Goal: Find specific page/section: Find specific page/section

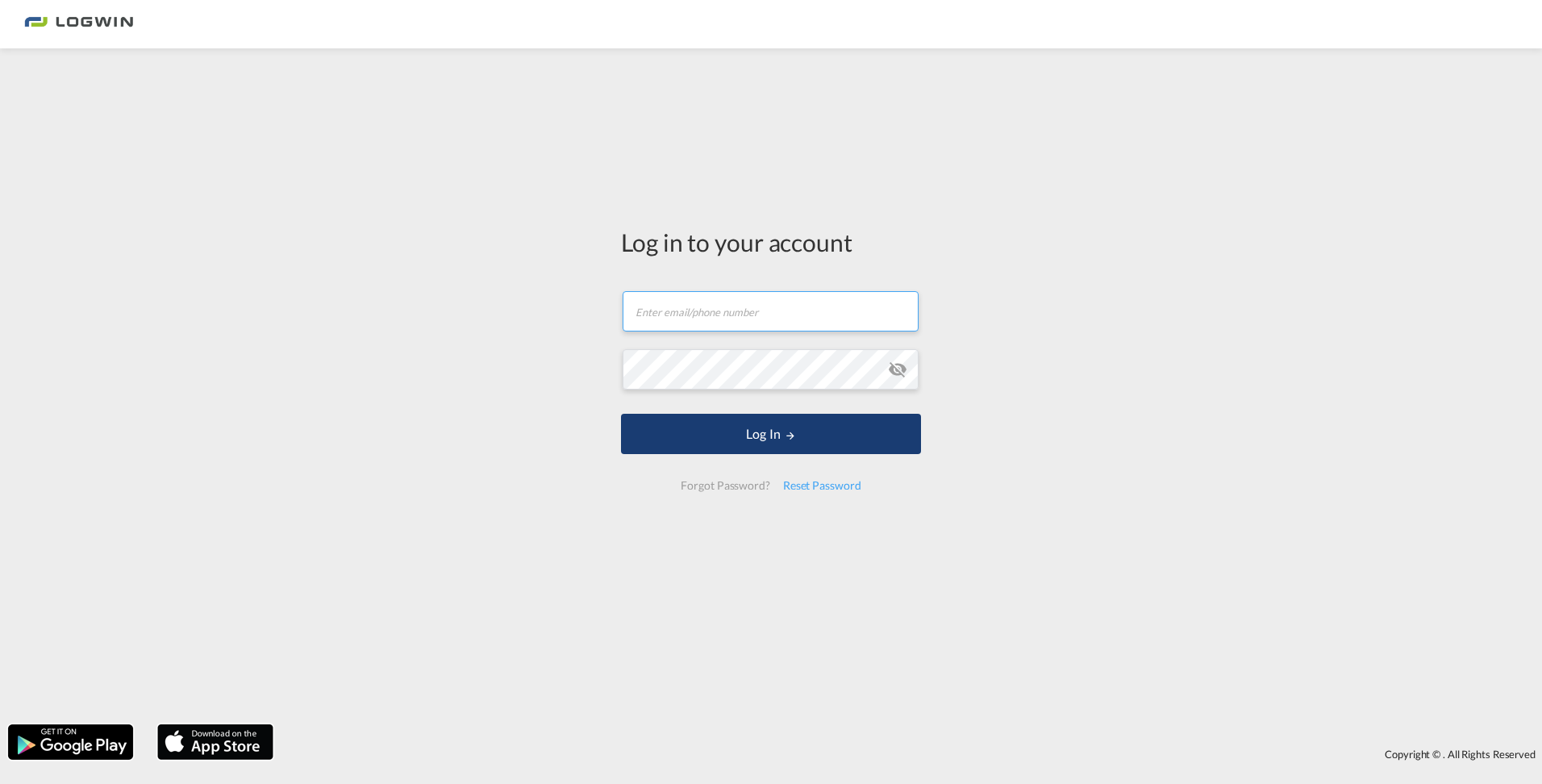
type input "[PERSON_NAME][EMAIL_ADDRESS][PERSON_NAME][DOMAIN_NAME]"
click at [759, 430] on button "Log In" at bounding box center [771, 433] width 300 height 40
